Goal: Book appointment/travel/reservation

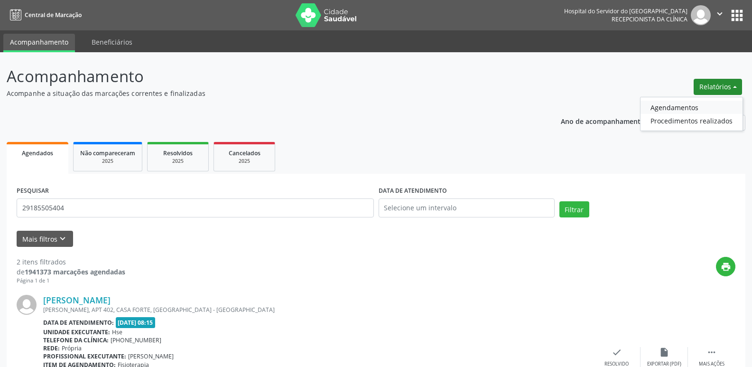
click at [680, 101] on link "Agendamentos" at bounding box center [692, 107] width 102 height 13
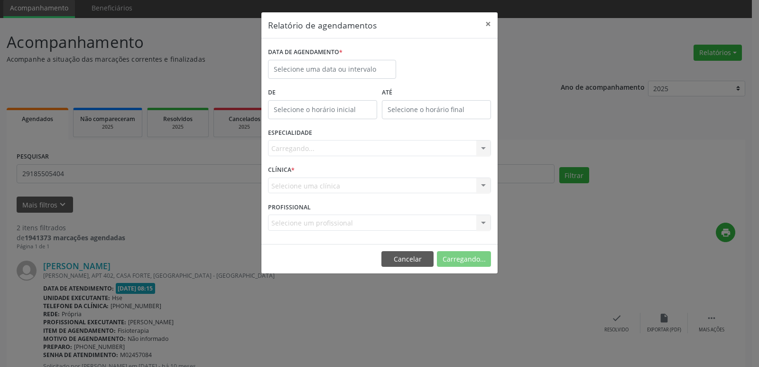
scroll to position [34, 0]
click at [363, 72] on body "Central de Marcação Hospital do Servidor do [GEOGRAPHIC_DATA] Recepcionista da …" at bounding box center [379, 149] width 759 height 367
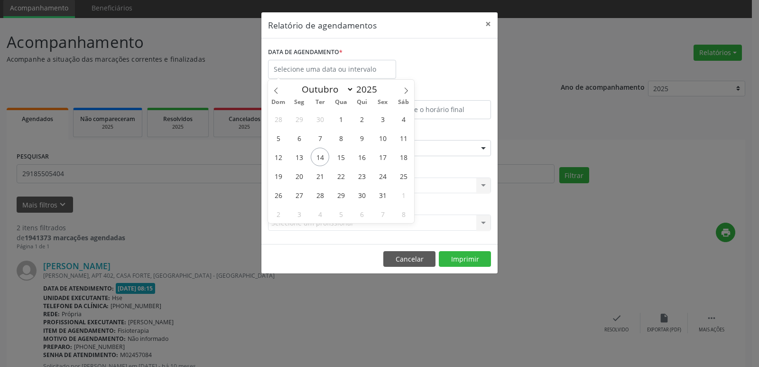
click at [363, 80] on div "Janeiro Fevereiro Março Abril Maio Junho Julho Agosto Setembro Outubro Novembro…" at bounding box center [341, 88] width 110 height 16
drag, startPoint x: 363, startPoint y: 72, endPoint x: 367, endPoint y: 85, distance: 13.8
click at [363, 71] on input "text" at bounding box center [332, 69] width 128 height 19
click at [364, 157] on span "16" at bounding box center [362, 157] width 19 height 19
type input "[DATE]"
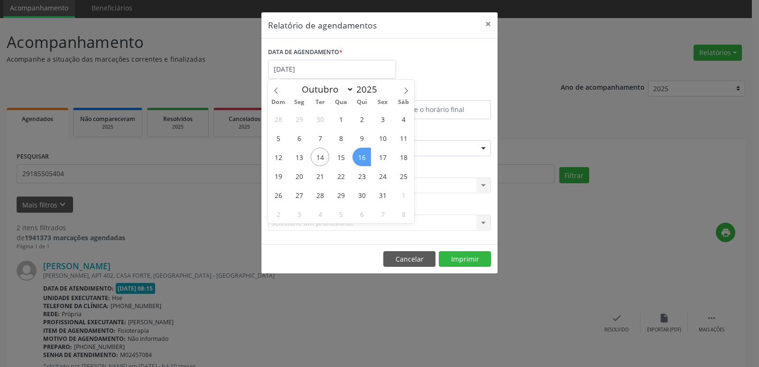
click at [364, 157] on span "16" at bounding box center [362, 157] width 19 height 19
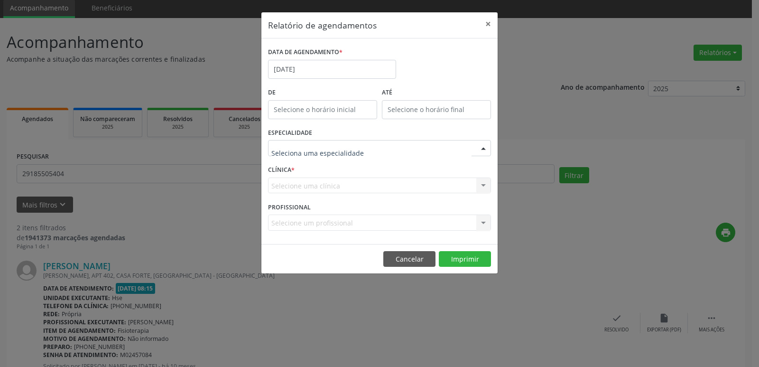
click at [482, 148] on div at bounding box center [483, 148] width 14 height 16
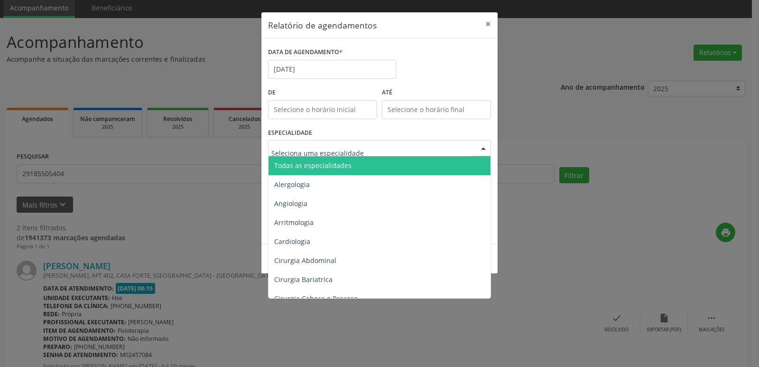
click at [433, 163] on span "Todas as especialidades" at bounding box center [381, 165] width 224 height 19
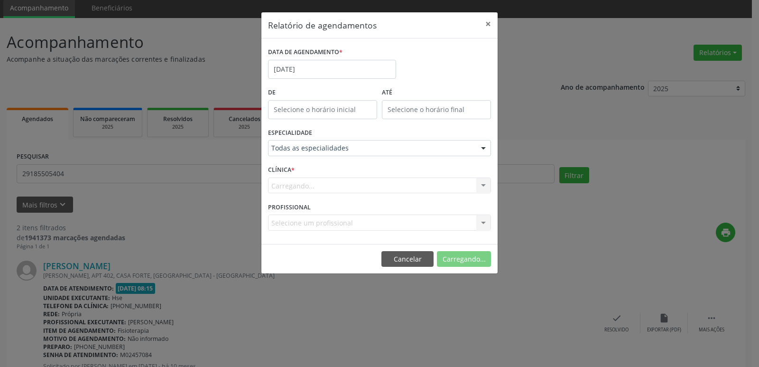
click at [481, 186] on div "Carregando... Hse Nenhum resultado encontrado para: " " Não há nenhuma opção pa…" at bounding box center [379, 185] width 223 height 16
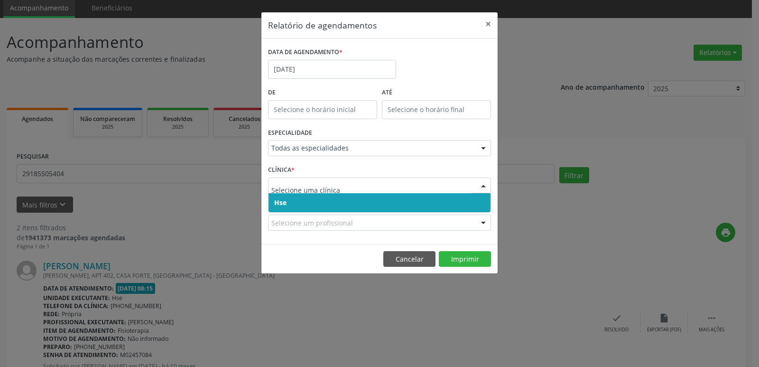
click at [481, 186] on div at bounding box center [483, 186] width 14 height 16
click at [388, 201] on span "Hse" at bounding box center [380, 202] width 222 height 19
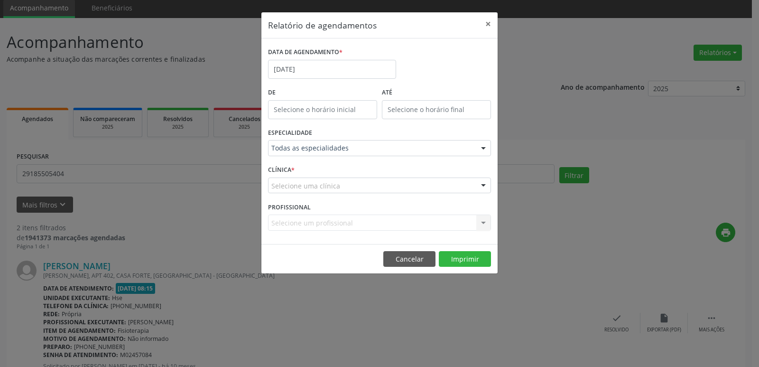
click at [484, 187] on div at bounding box center [483, 186] width 14 height 16
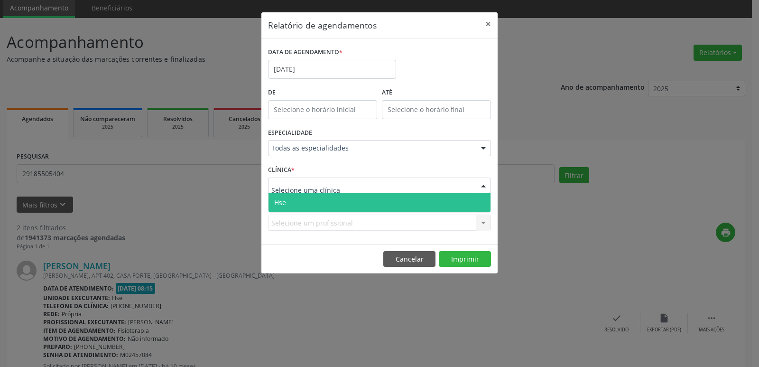
click at [381, 203] on span "Hse" at bounding box center [380, 202] width 222 height 19
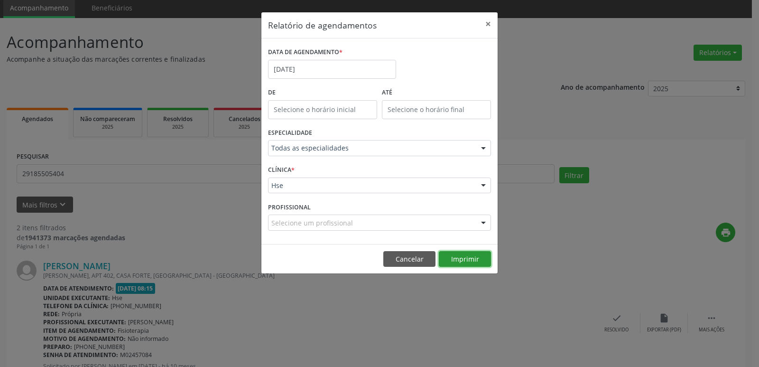
click at [476, 257] on button "Imprimir" at bounding box center [465, 259] width 52 height 16
click at [300, 67] on input "[DATE]" at bounding box center [332, 69] width 128 height 19
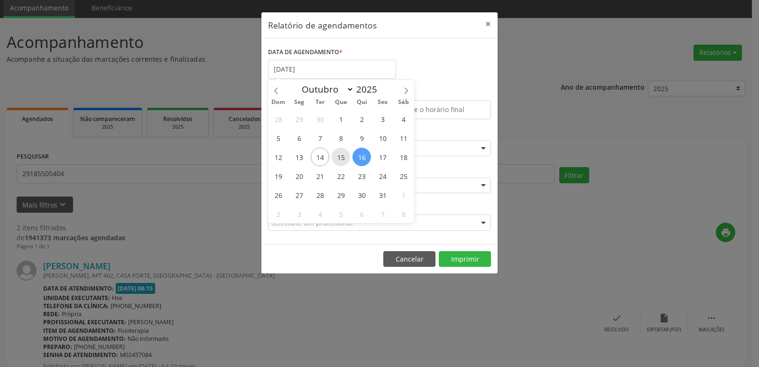
click at [342, 157] on span "15" at bounding box center [341, 157] width 19 height 19
type input "[DATE]"
drag, startPoint x: 342, startPoint y: 157, endPoint x: 392, endPoint y: 159, distance: 50.3
click at [392, 159] on div "28 29 30 1 2 3 4 5 6 7 8 9 10 11 12 13 14 15 16 17 18 19 20 21 22 23 24 25 26 2…" at bounding box center [341, 166] width 146 height 114
click at [299, 177] on span "20" at bounding box center [299, 176] width 19 height 19
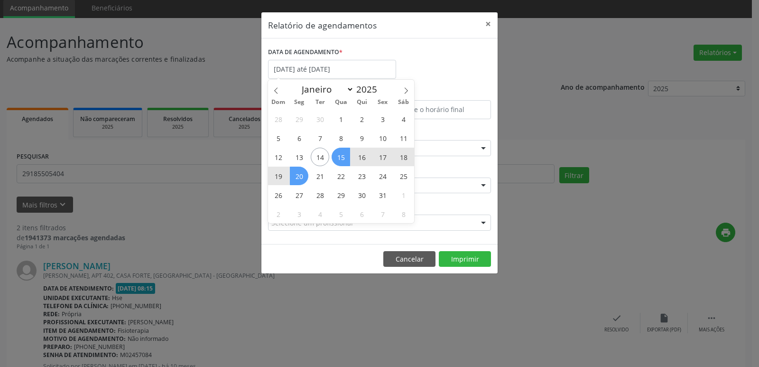
select select "9"
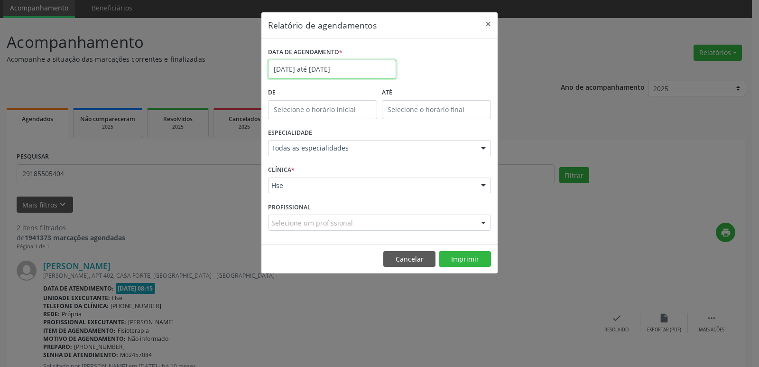
click at [288, 74] on body "Central de Marcação Hospital do Servidor do [GEOGRAPHIC_DATA] Recepcionista da …" at bounding box center [379, 149] width 759 height 367
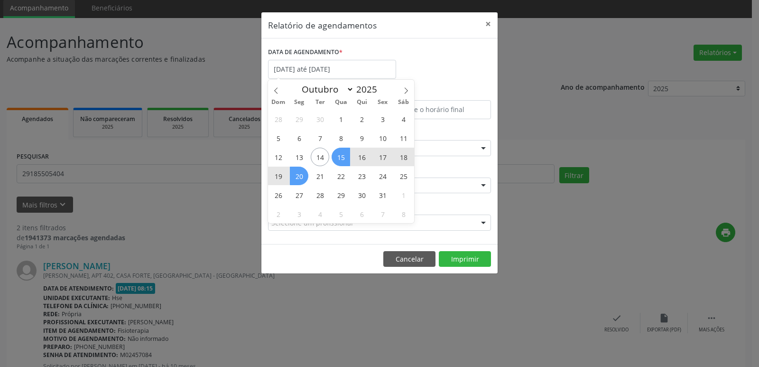
click at [298, 178] on span "20" at bounding box center [299, 176] width 19 height 19
type input "[DATE]"
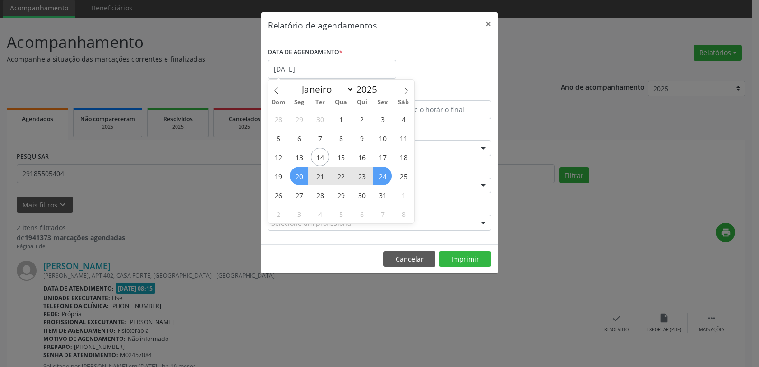
drag, startPoint x: 298, startPoint y: 176, endPoint x: 383, endPoint y: 180, distance: 85.0
click at [383, 180] on div "28 29 30 1 2 3 4 5 6 7 8 9 10 11 12 13 14 15 16 17 18 19 20 21 22 23 24 25 26 2…" at bounding box center [341, 166] width 146 height 114
click at [383, 180] on span "24" at bounding box center [382, 176] width 19 height 19
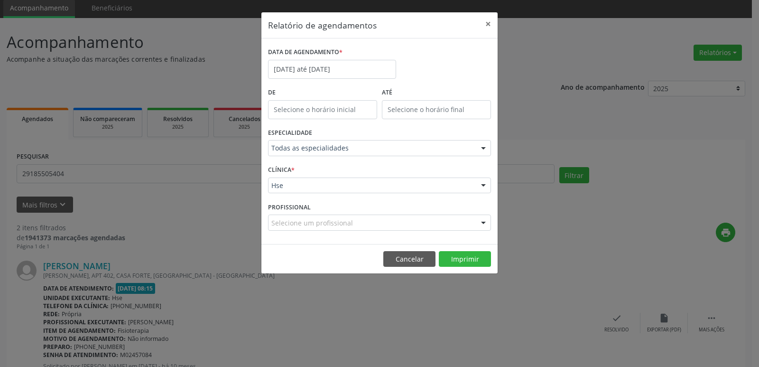
click at [486, 146] on div at bounding box center [483, 148] width 14 height 16
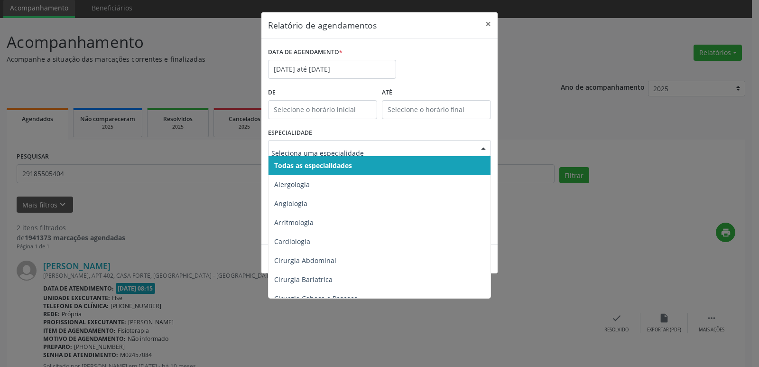
click at [401, 165] on span "Todas as especialidades" at bounding box center [381, 165] width 224 height 19
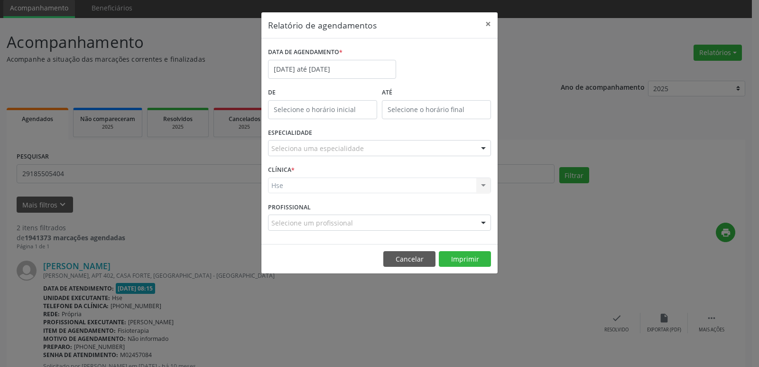
click at [485, 150] on div at bounding box center [483, 148] width 14 height 16
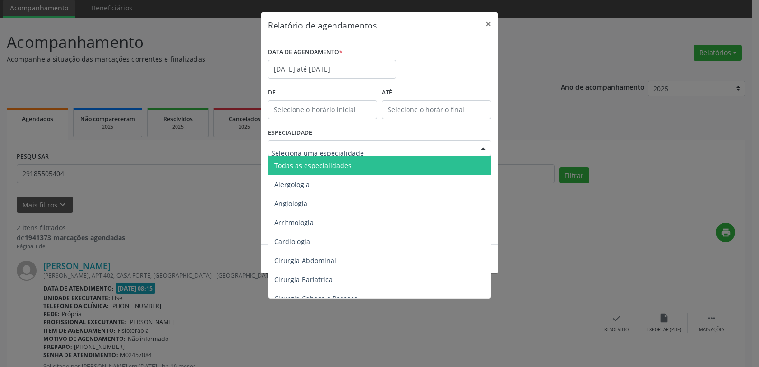
click at [388, 169] on span "Todas as especialidades" at bounding box center [381, 165] width 224 height 19
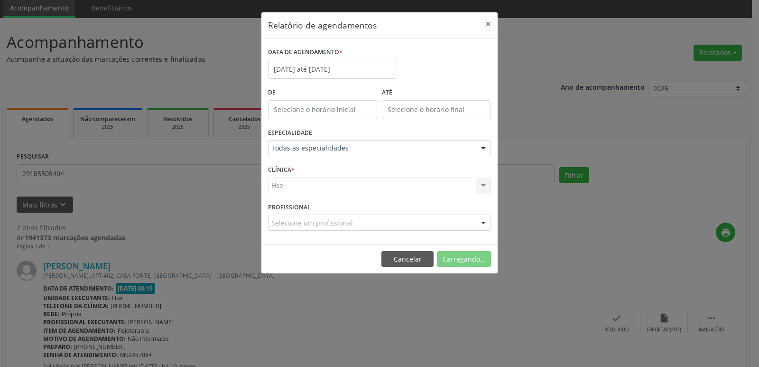
click at [484, 185] on div "Hse Hse Nenhum resultado encontrado para: " " Não há nenhuma opção para ser exi…" at bounding box center [379, 185] width 223 height 16
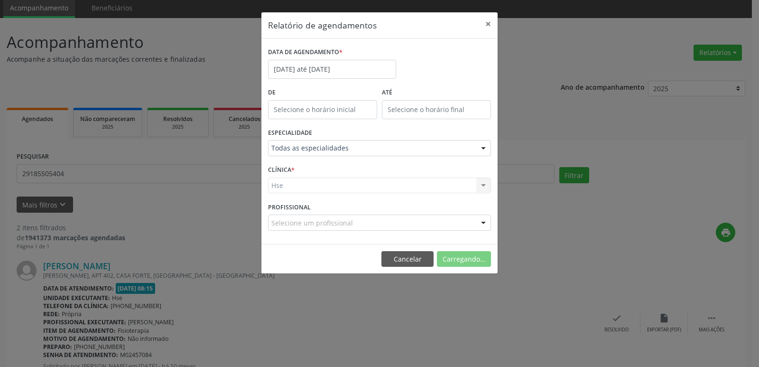
click at [484, 185] on div "Hse Hse Nenhum resultado encontrado para: " " Não há nenhuma opção para ser exi…" at bounding box center [379, 185] width 223 height 16
click at [484, 185] on div at bounding box center [483, 186] width 14 height 16
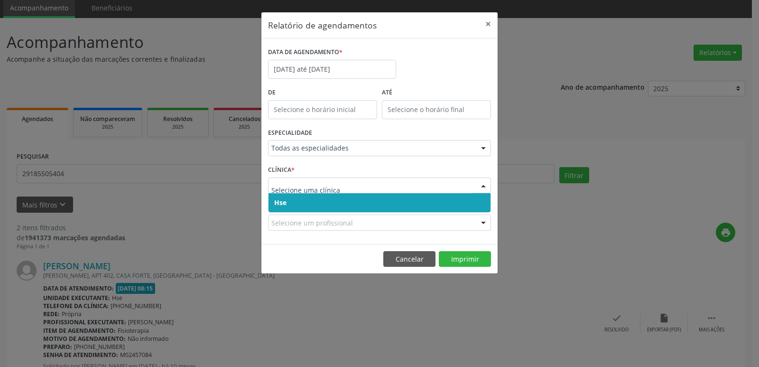
click at [399, 205] on span "Hse" at bounding box center [380, 202] width 222 height 19
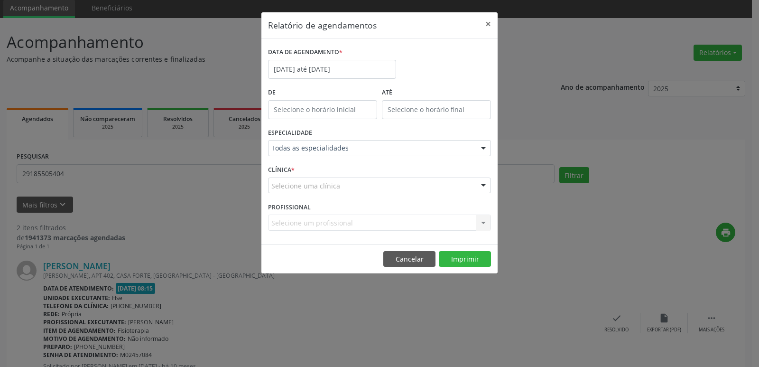
click at [485, 184] on div at bounding box center [483, 186] width 14 height 16
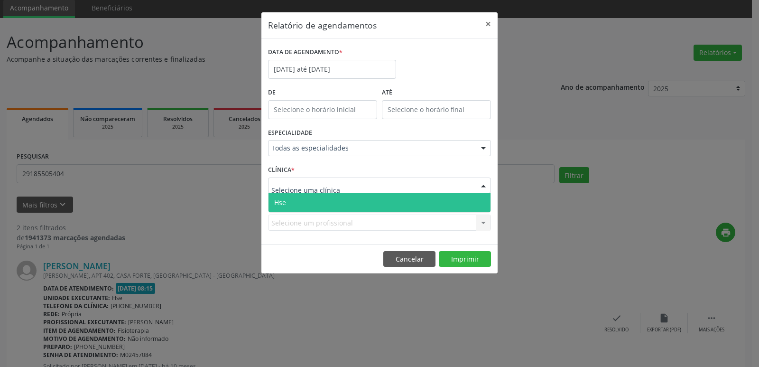
click at [394, 201] on span "Hse" at bounding box center [380, 202] width 222 height 19
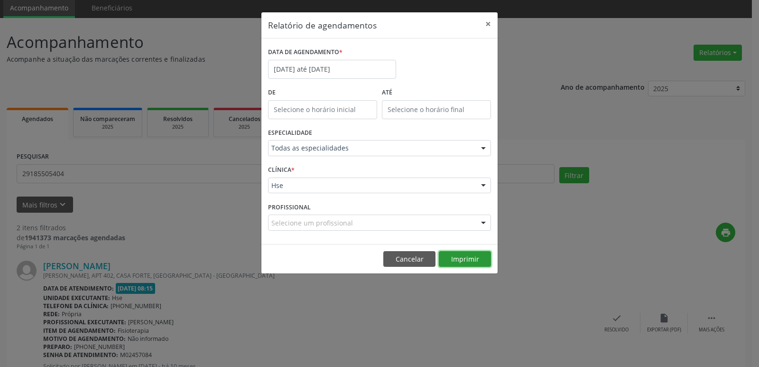
click at [476, 259] on button "Imprimir" at bounding box center [465, 259] width 52 height 16
click at [490, 25] on button "×" at bounding box center [488, 23] width 19 height 23
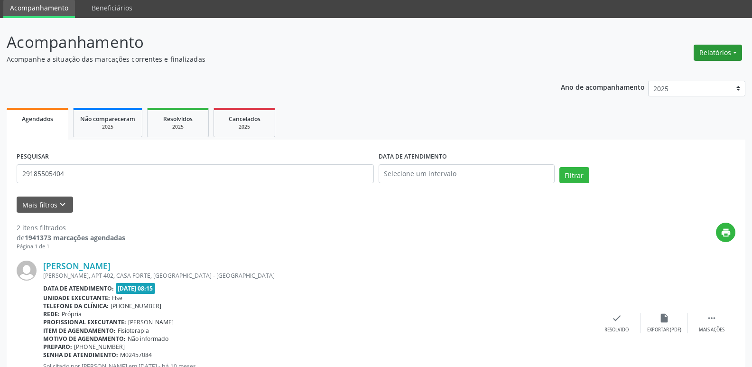
click at [722, 51] on button "Relatórios" at bounding box center [718, 53] width 48 height 16
click at [690, 73] on link "Agendamentos" at bounding box center [692, 72] width 102 height 13
